Goal: Transaction & Acquisition: Purchase product/service

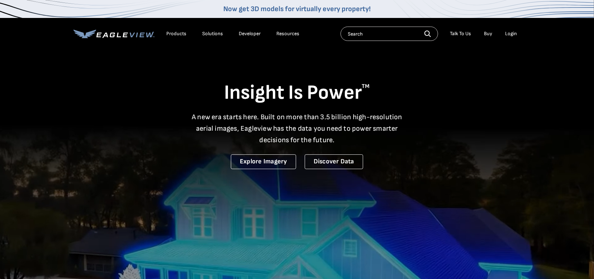
click at [509, 33] on div "Login" at bounding box center [512, 33] width 12 height 6
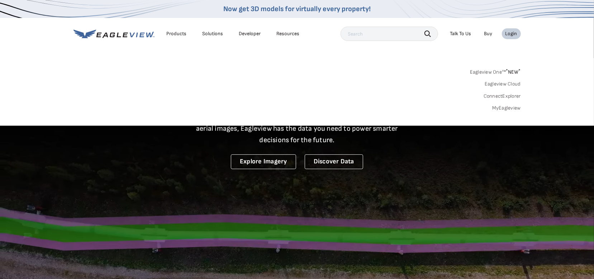
click at [503, 105] on link "MyEagleview" at bounding box center [506, 108] width 29 height 6
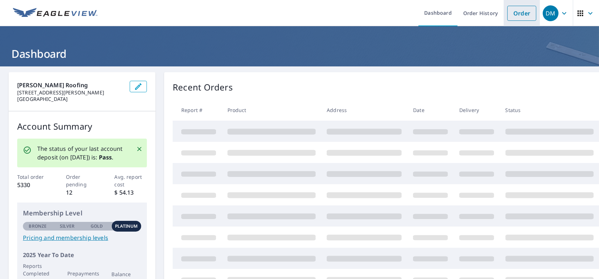
click at [508, 10] on link "Order" at bounding box center [522, 13] width 29 height 15
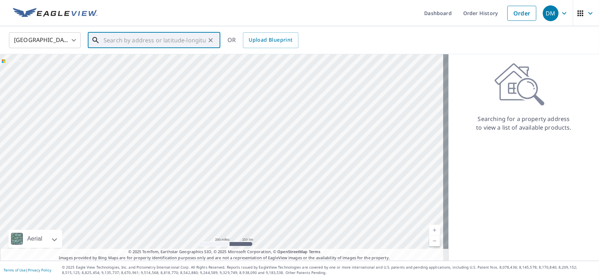
click at [174, 38] on input "text" at bounding box center [155, 40] width 102 height 20
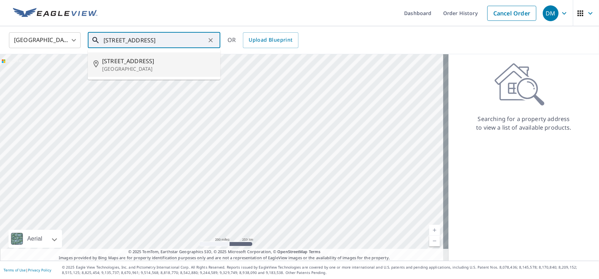
click at [152, 58] on span "5505 Wood View St" at bounding box center [158, 61] width 113 height 9
type input "5505 Wood View St North Richland Hills, TX 76180"
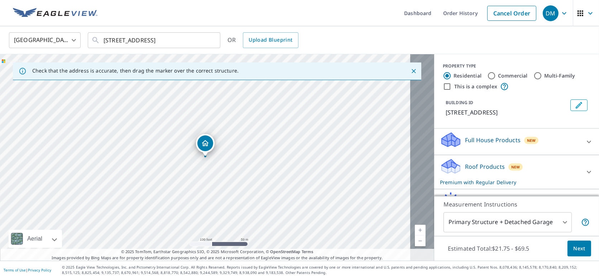
click at [574, 245] on span "Next" at bounding box center [580, 248] width 12 height 9
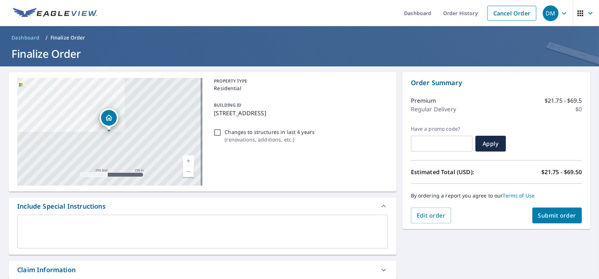
click at [563, 217] on span "Submit order" at bounding box center [558, 215] width 38 height 8
